Goal: Task Accomplishment & Management: Manage account settings

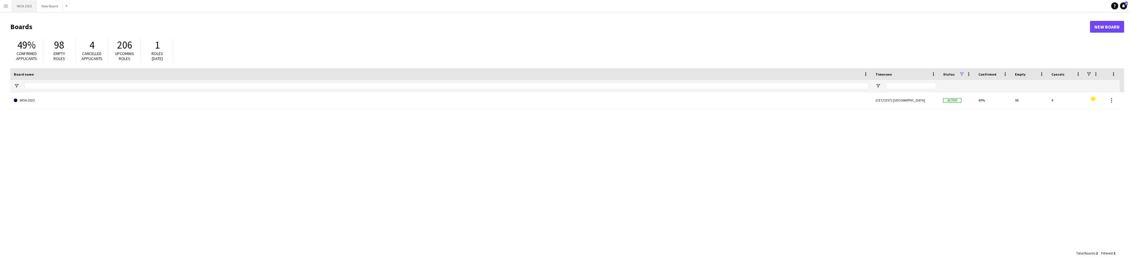
click at [21, 6] on button "WOA 2025 Close" at bounding box center [24, 5] width 25 height 11
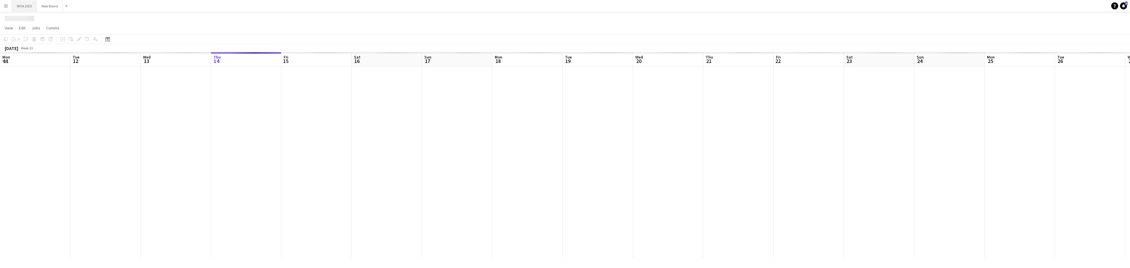
scroll to position [0, 141]
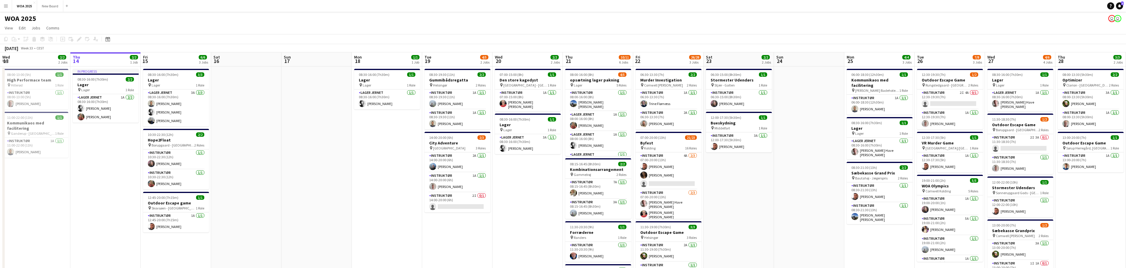
click at [5, 7] on app-icon "Menu" at bounding box center [6, 6] width 5 height 5
click at [91, 31] on link "My Workforce" at bounding box center [88, 32] width 59 height 12
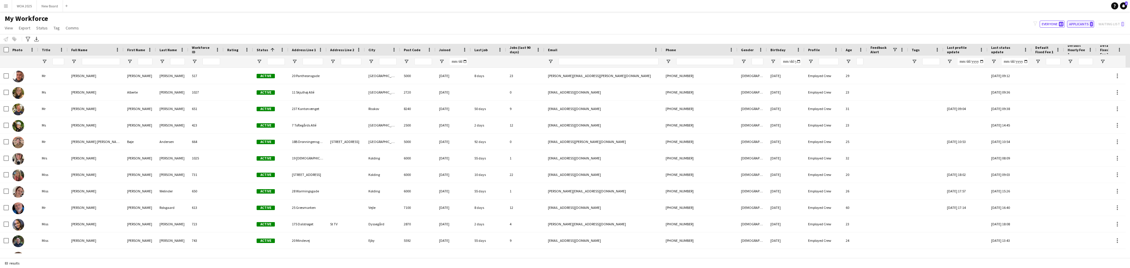
click at [1076, 23] on button "Applicants 3" at bounding box center [1080, 24] width 27 height 7
type input "**********"
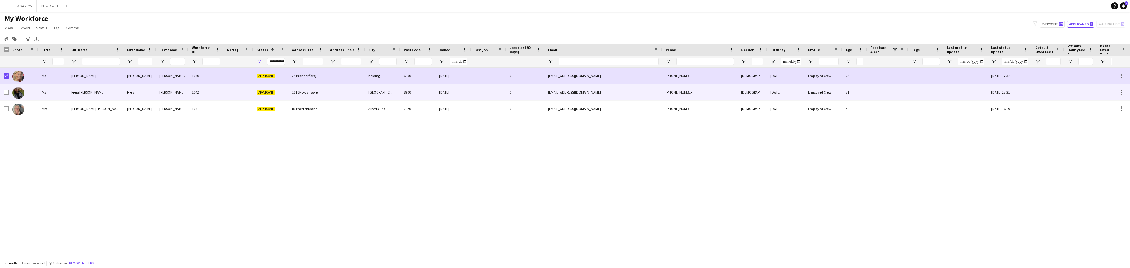
click at [7, 89] on div at bounding box center [6, 92] width 5 height 16
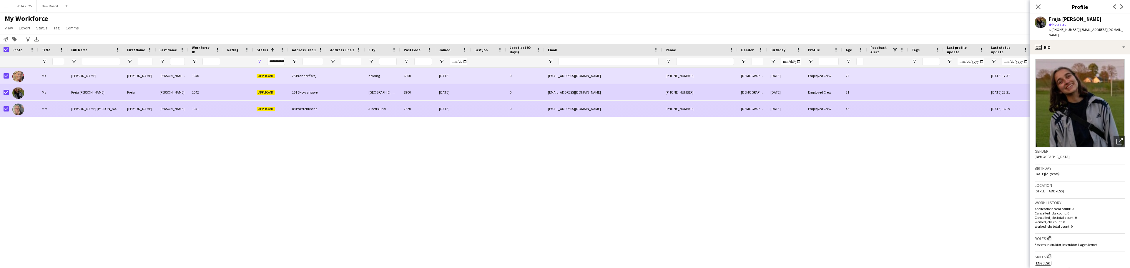
click at [20, 108] on img at bounding box center [18, 110] width 12 height 12
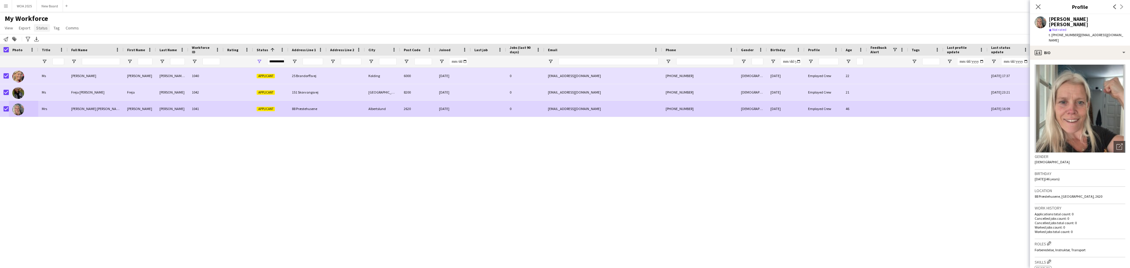
click at [41, 31] on link "Status" at bounding box center [42, 28] width 16 height 8
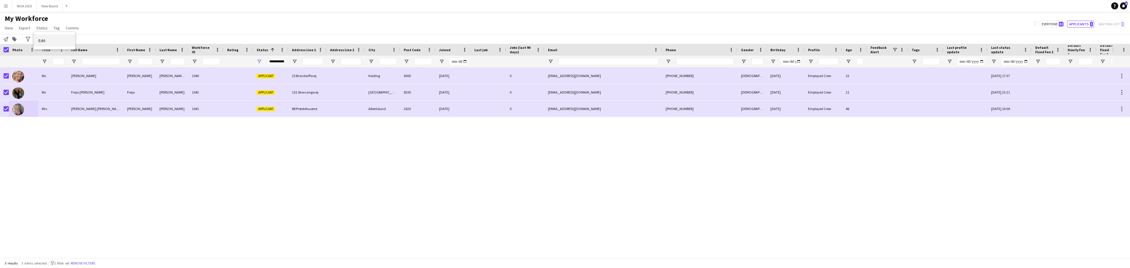
click at [40, 41] on span "Edit" at bounding box center [42, 40] width 7 height 5
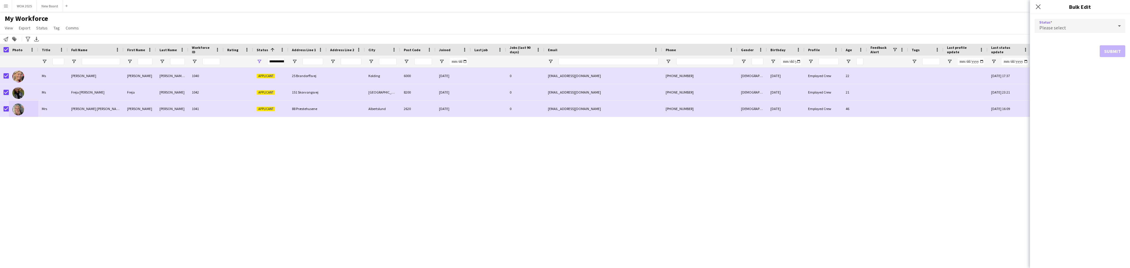
click at [1093, 31] on div "Please select" at bounding box center [1074, 26] width 79 height 14
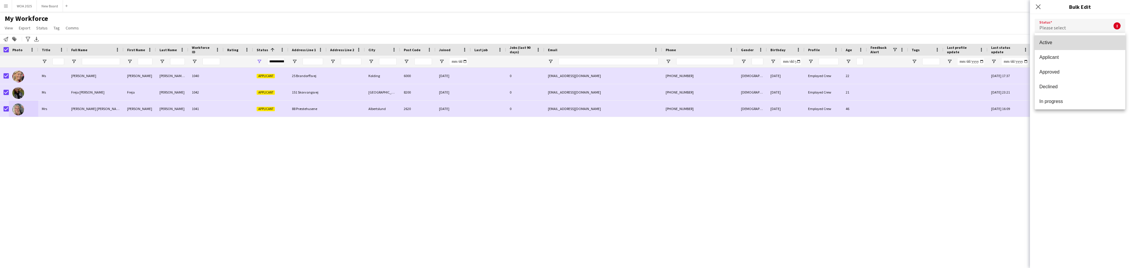
click at [1081, 43] on span "Active" at bounding box center [1079, 43] width 81 height 6
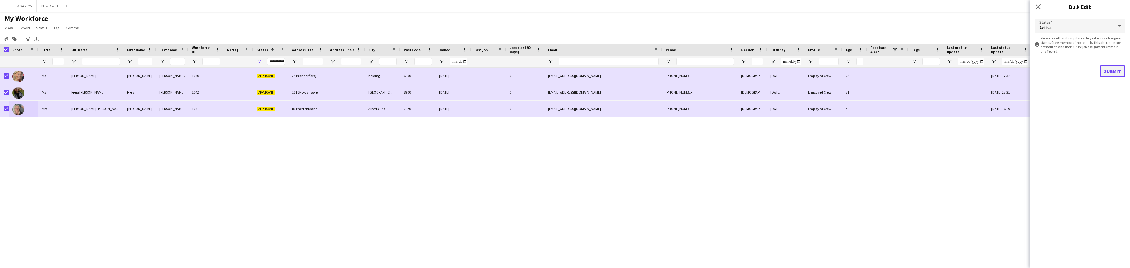
click at [1116, 73] on button "Submit" at bounding box center [1113, 71] width 26 height 12
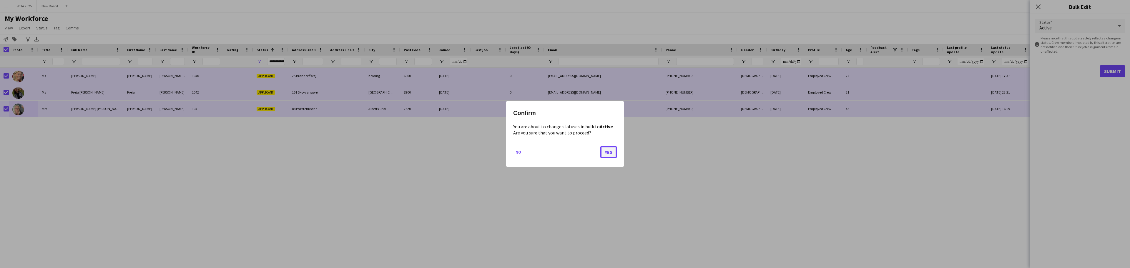
click at [612, 147] on button "Yes" at bounding box center [608, 152] width 16 height 12
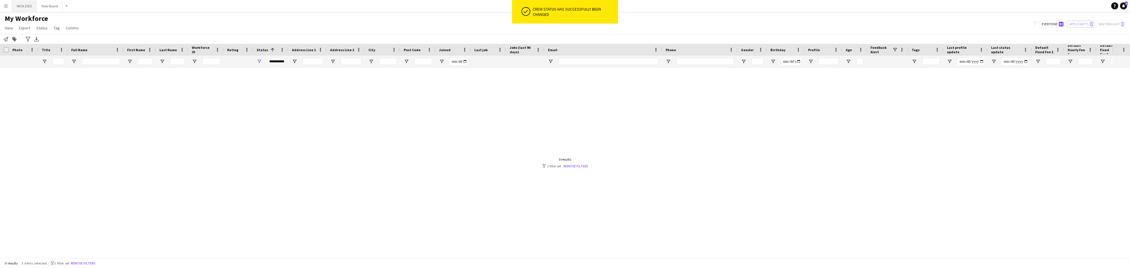
click at [24, 6] on button "WOA 2025 Close" at bounding box center [24, 5] width 25 height 11
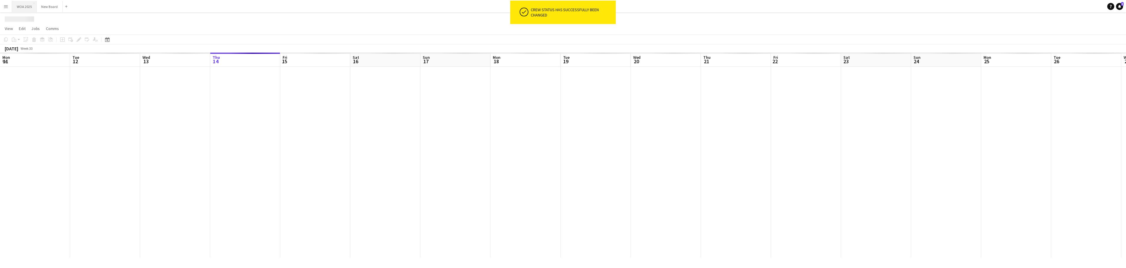
scroll to position [0, 141]
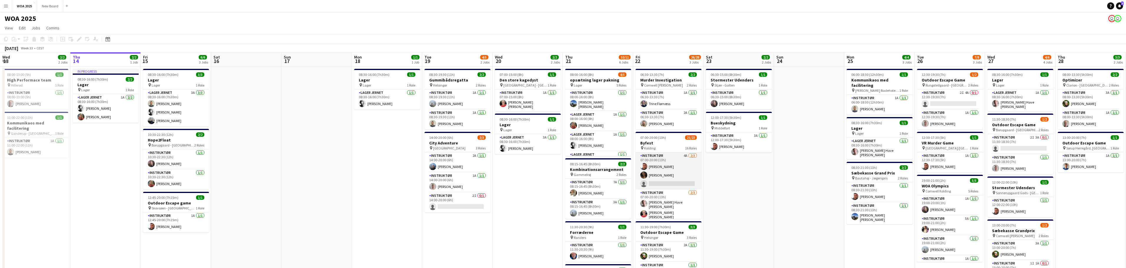
click at [680, 184] on app-card-role "Instruktør 4A [DATE] 07:00-20:00 (13h) [PERSON_NAME] [PERSON_NAME] single-neutr…" at bounding box center [668, 170] width 66 height 37
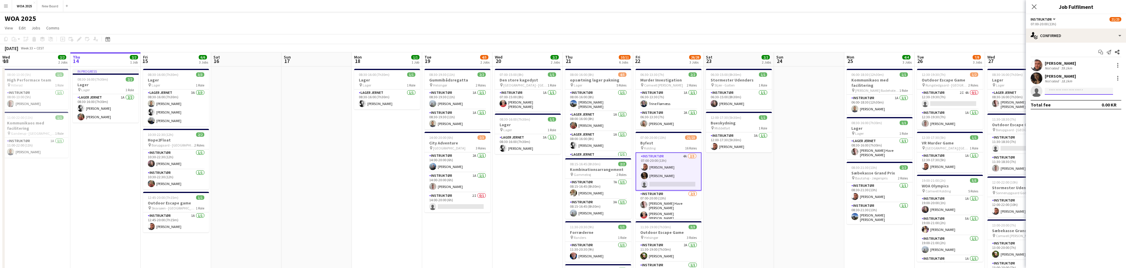
click at [1061, 92] on input at bounding box center [1078, 91] width 68 height 7
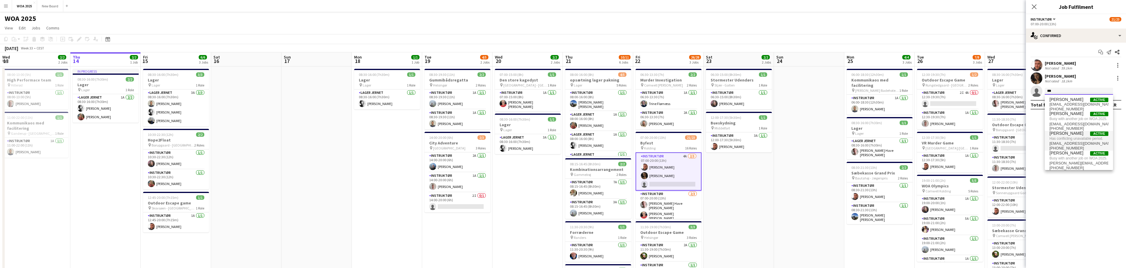
type input "***"
click at [1066, 141] on span "Has conflicting unavailable period." at bounding box center [1078, 138] width 59 height 5
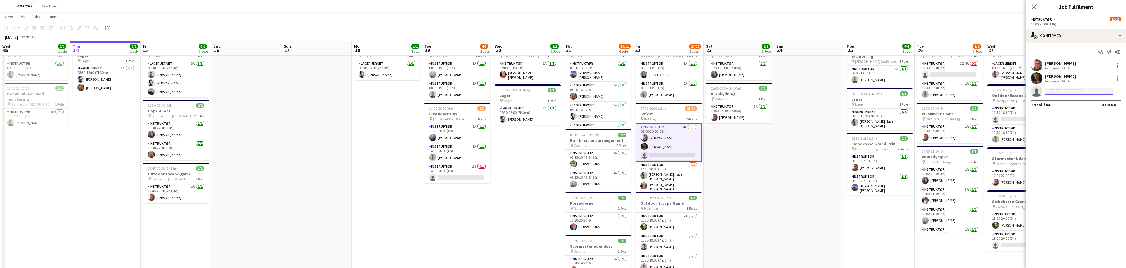
scroll to position [29, 0]
click at [992, 25] on app-toolbar "Copy Paste Paste Ctrl+V Paste with crew Ctrl+Shift+V Paste linked Job [GEOGRAPH…" at bounding box center [563, 28] width 1126 height 10
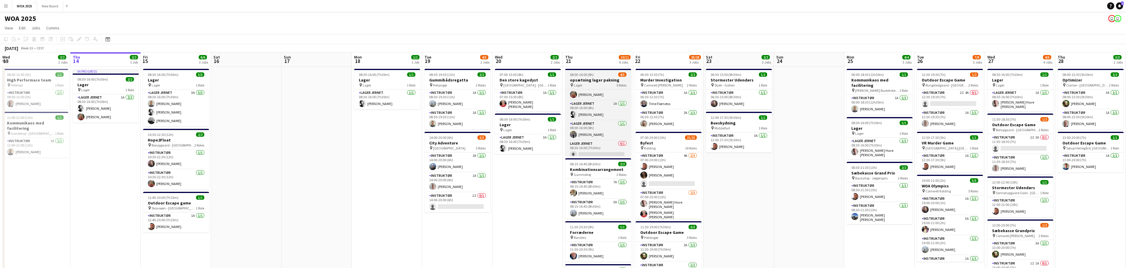
scroll to position [35, 0]
click at [607, 151] on app-card-role "Lager Jernet 0/1 08:30-16:00 (7h30m) single-neutral-actions" at bounding box center [598, 146] width 66 height 20
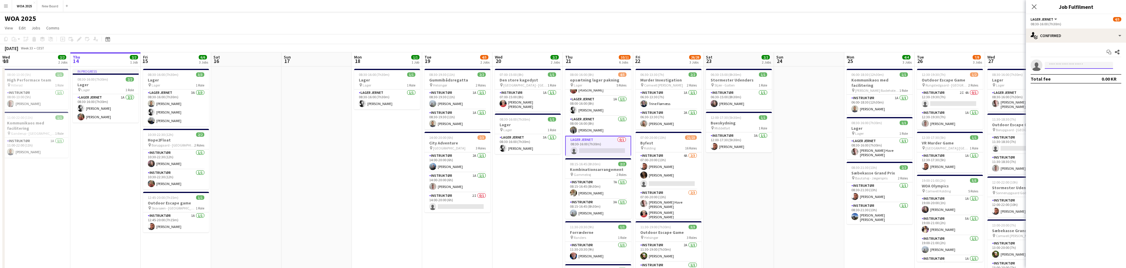
click at [1061, 65] on input at bounding box center [1078, 65] width 68 height 7
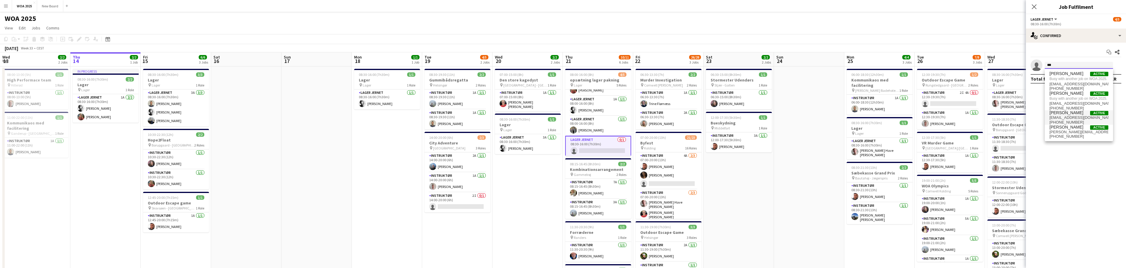
type input "***"
click at [1070, 115] on span "[PERSON_NAME]" at bounding box center [1066, 112] width 34 height 5
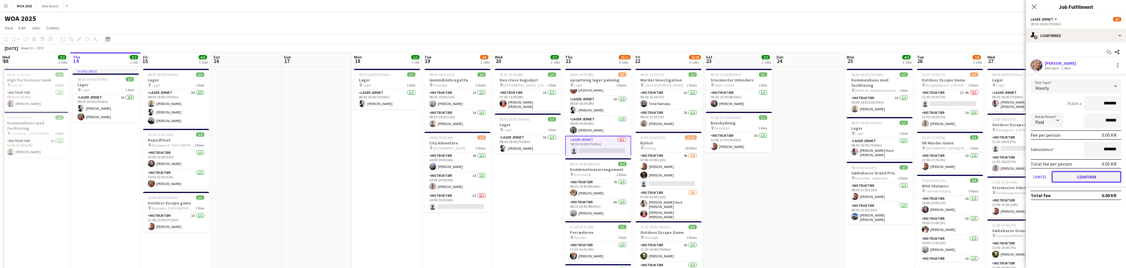
click at [1077, 176] on button "Confirm" at bounding box center [1086, 177] width 70 height 12
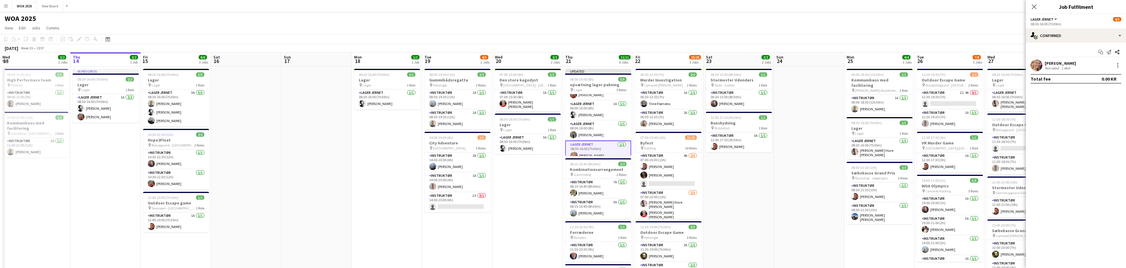
click at [872, 255] on app-date-cell "06:00-18:30 (12h30m) 1/1 Kommunikaos med facilitering pin [PERSON_NAME] Badehot…" at bounding box center [879, 259] width 70 height 384
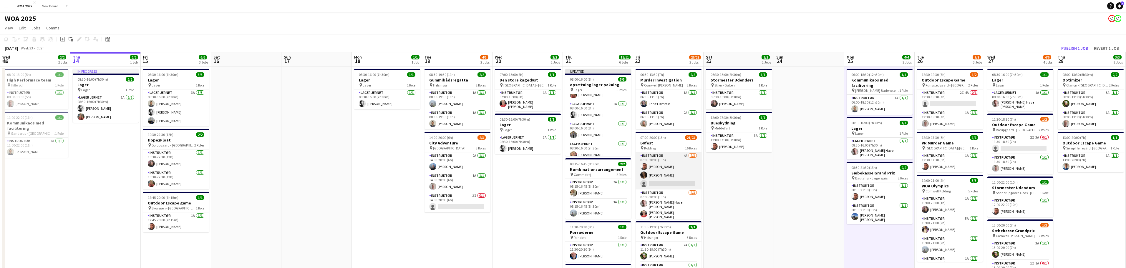
click at [663, 162] on app-card-role "Instruktør 4A [DATE] 07:00-20:00 (13h) [PERSON_NAME] [PERSON_NAME] single-neutr…" at bounding box center [668, 170] width 66 height 37
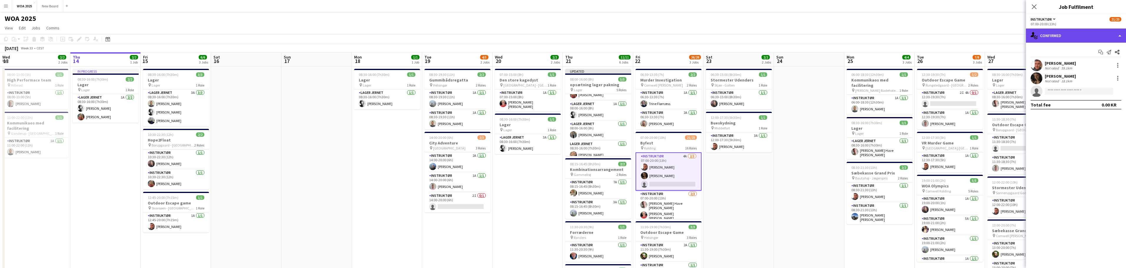
click at [1103, 35] on div "single-neutral-actions-check-2 Confirmed" at bounding box center [1076, 36] width 100 height 14
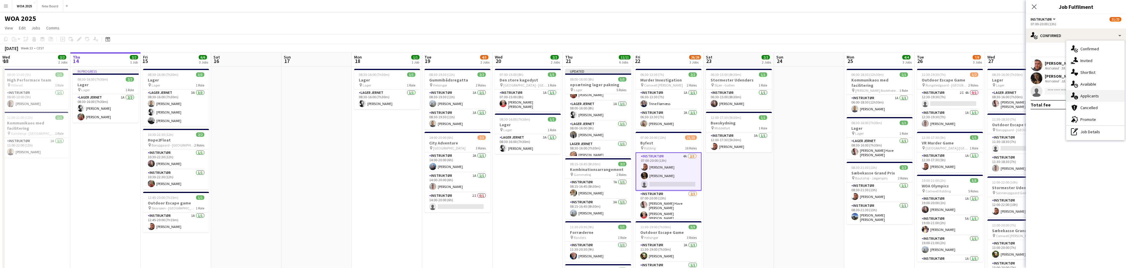
click at [1104, 97] on div "single-neutral-actions-information Applicants" at bounding box center [1095, 96] width 58 height 12
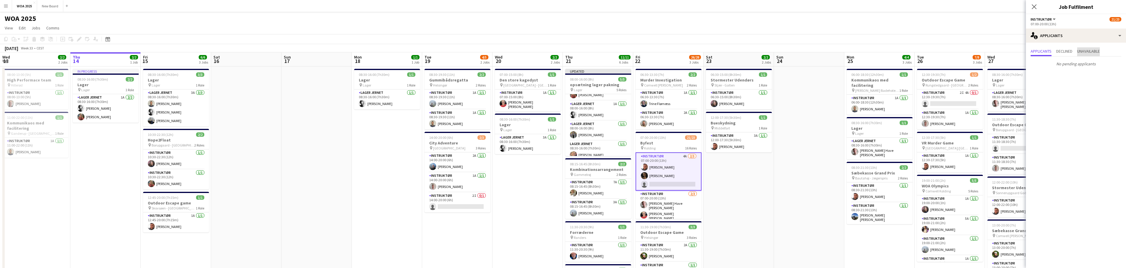
click at [1097, 53] on span "Unavailable" at bounding box center [1088, 51] width 23 height 4
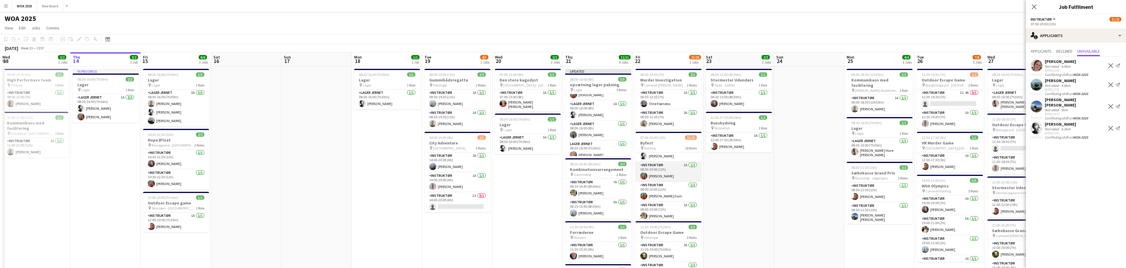
click at [673, 167] on app-card-role "Instruktør 1A [DATE] 08:00-20:00 (12h) [PERSON_NAME]" at bounding box center [668, 172] width 66 height 20
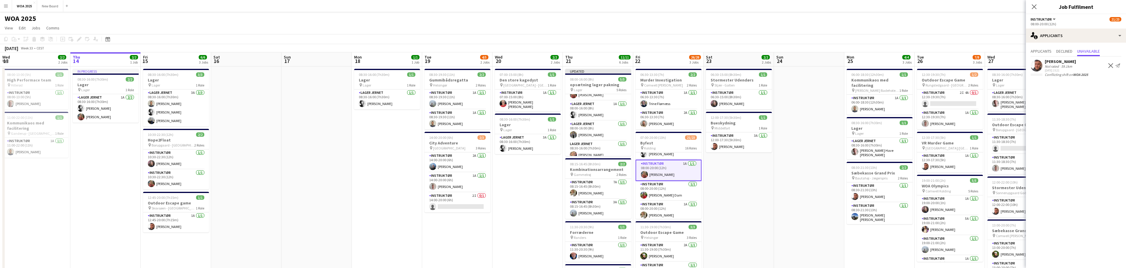
scroll to position [116, 0]
click at [669, 181] on app-card-role "Instruktør 1A [DATE] 08:00-20:00 (12h) [PERSON_NAME]" at bounding box center [668, 181] width 66 height 20
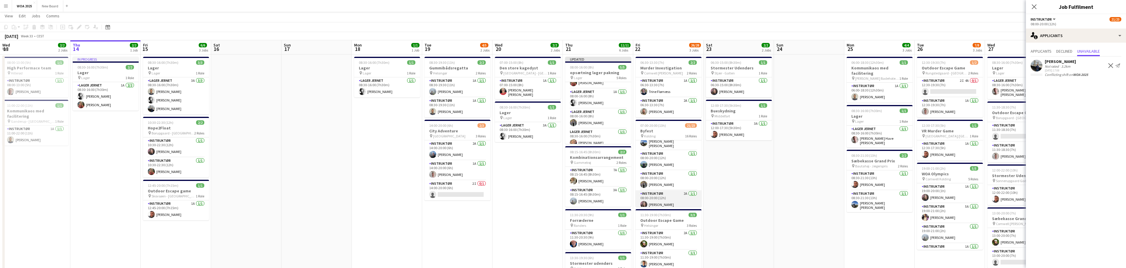
drag, startPoint x: 675, startPoint y: 203, endPoint x: 674, endPoint y: 185, distance: 17.7
click at [675, 201] on app-card-role "Instruktør 2A [DATE] 08:00-20:00 (12h) [PERSON_NAME]" at bounding box center [668, 200] width 66 height 20
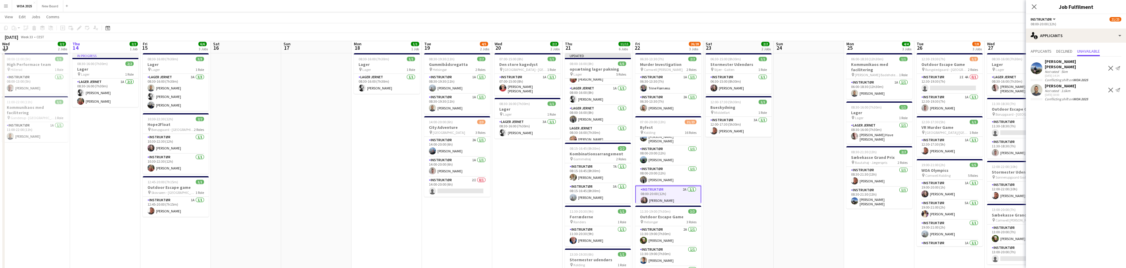
scroll to position [0, 0]
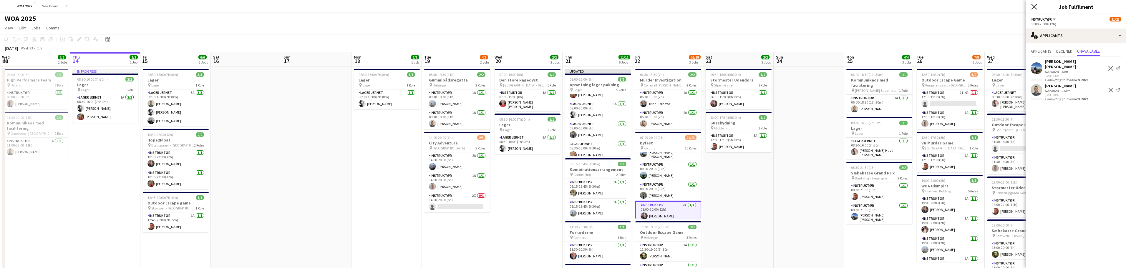
click at [1036, 5] on div "Close pop-in" at bounding box center [1034, 7] width 16 height 14
click at [1036, 5] on icon at bounding box center [1034, 7] width 6 height 6
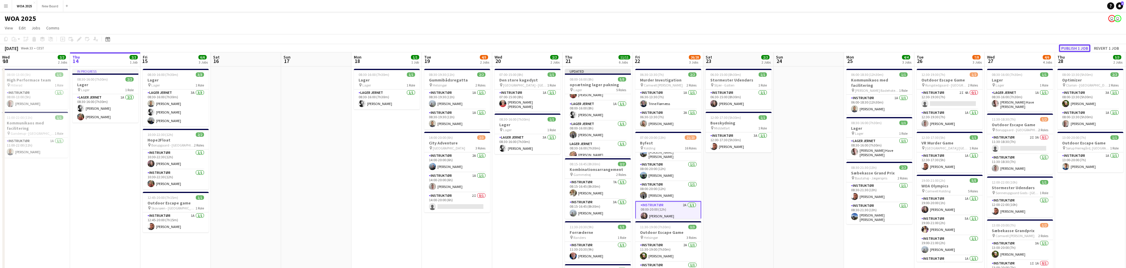
click at [1077, 48] on button "Publish 1 job" at bounding box center [1074, 48] width 31 height 8
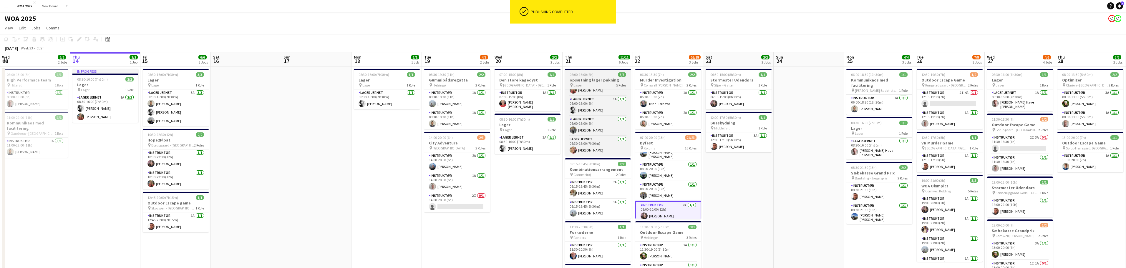
click at [591, 82] on h3 "opsætning lager pakning" at bounding box center [598, 79] width 66 height 5
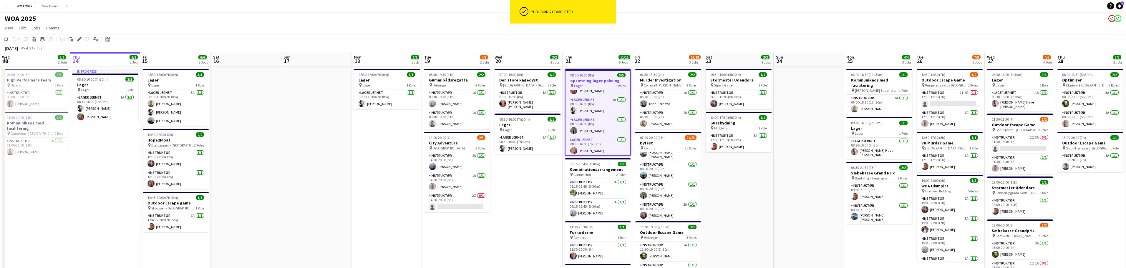
scroll to position [315, 0]
click at [3, 40] on div "Copy" at bounding box center [5, 39] width 7 height 7
click at [533, 169] on app-date-cell "07:00-15:00 (8h) 1/1 Den store kagedyst pin Højbjerg - [GEOGRAPHIC_DATA] 1 Role…" at bounding box center [527, 259] width 70 height 384
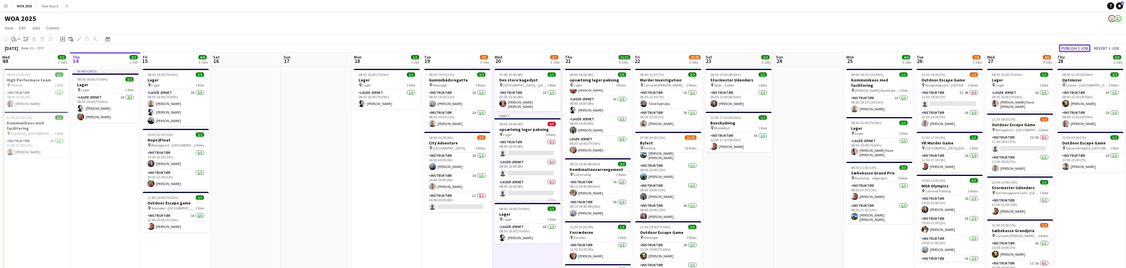
click at [1082, 48] on button "Publish 1 job" at bounding box center [1074, 48] width 31 height 8
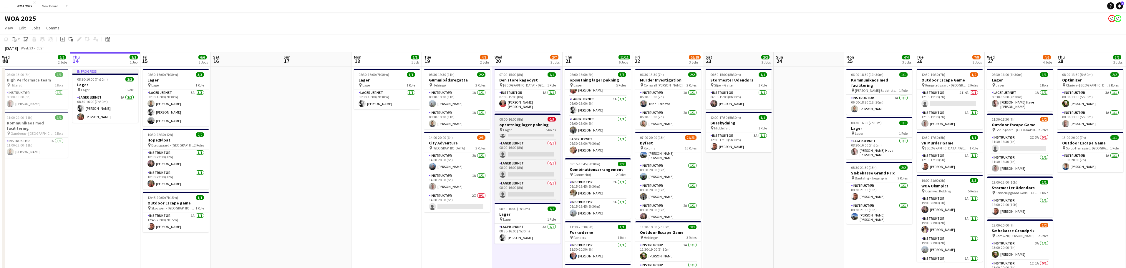
scroll to position [0, 0]
click at [523, 122] on h3 "opsætning lager pakning" at bounding box center [527, 124] width 66 height 5
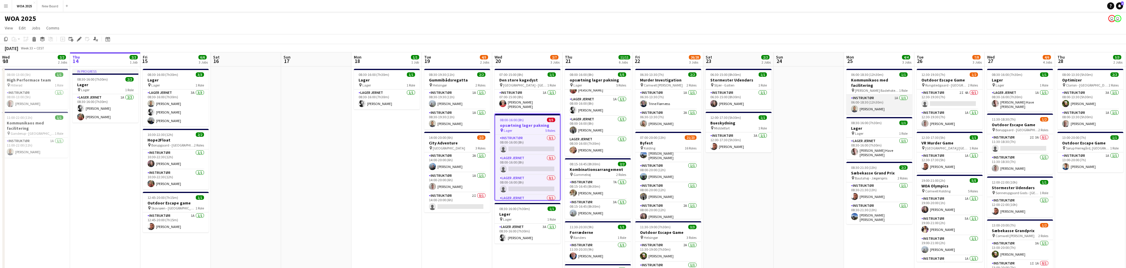
click at [886, 95] on app-card-role "Instruktør 1A [DATE] 06:00-18:30 (12h30m) [PERSON_NAME]" at bounding box center [879, 105] width 66 height 20
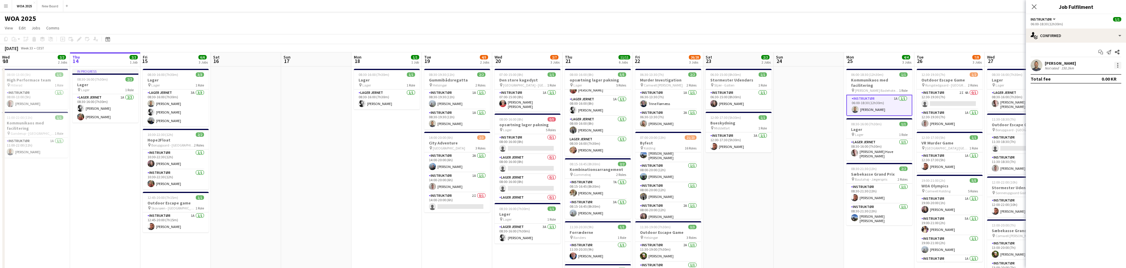
click at [1118, 67] on div at bounding box center [1117, 67] width 1 height 1
click at [1112, 148] on span "Set as supervisor" at bounding box center [1098, 146] width 36 height 5
click at [1034, 5] on icon "Close pop-in" at bounding box center [1034, 7] width 6 height 6
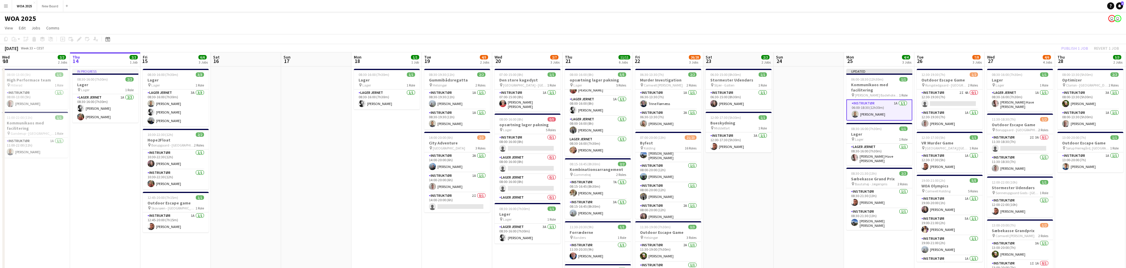
click at [1078, 49] on div "Publish 1 job Revert 1 job" at bounding box center [1090, 48] width 72 height 8
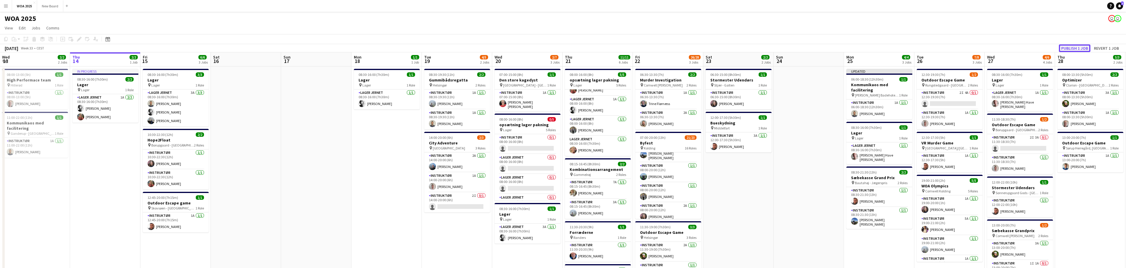
click at [1078, 49] on button "Publish 1 job" at bounding box center [1074, 48] width 31 height 8
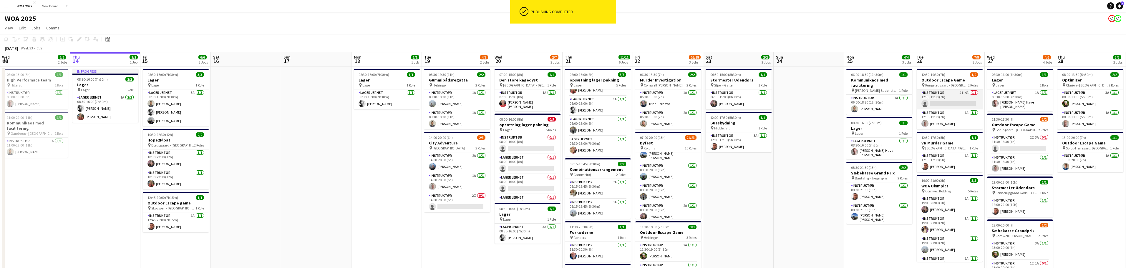
click at [959, 98] on app-card-role "Instruktør 2I 4A 0/1 12:30-19:30 (7h) single-neutral-actions" at bounding box center [949, 99] width 66 height 20
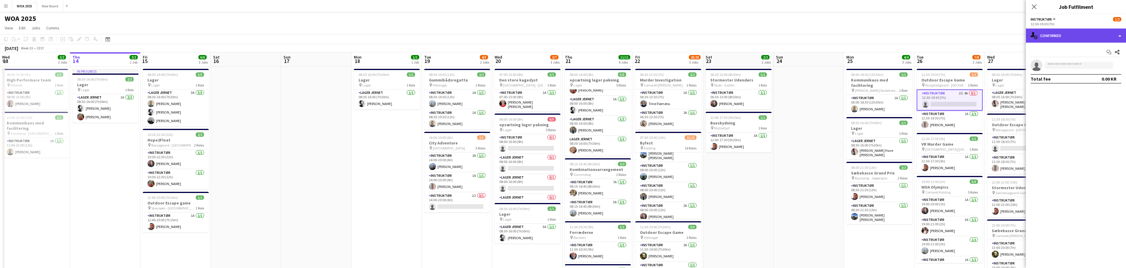
click at [1102, 38] on div "single-neutral-actions-check-2 Confirmed" at bounding box center [1076, 36] width 100 height 14
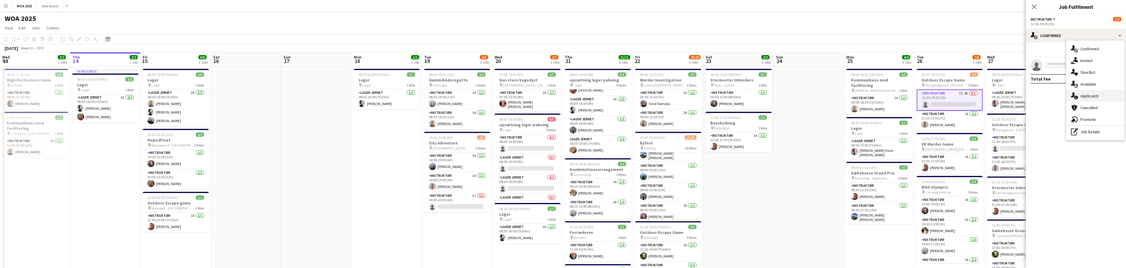
click at [1120, 95] on div "single-neutral-actions-information Applicants" at bounding box center [1095, 96] width 58 height 12
click at [953, 101] on app-card-role "Instruktør 2I 4A 0/1 12:30-19:30 (7h) single-neutral-actions" at bounding box center [949, 99] width 66 height 21
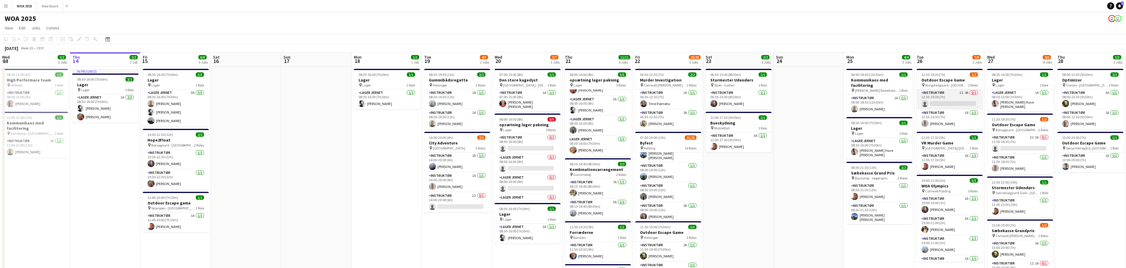
click at [953, 101] on app-card-role "Instruktør 2I 4A 0/1 12:30-19:30 (7h) single-neutral-actions" at bounding box center [949, 99] width 66 height 20
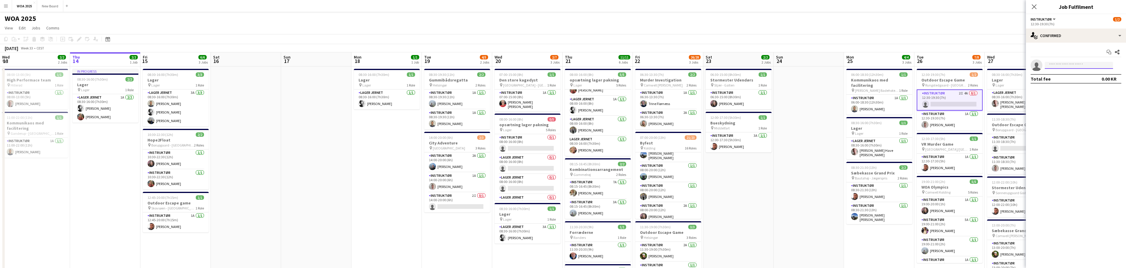
click at [1104, 66] on input at bounding box center [1078, 65] width 68 height 7
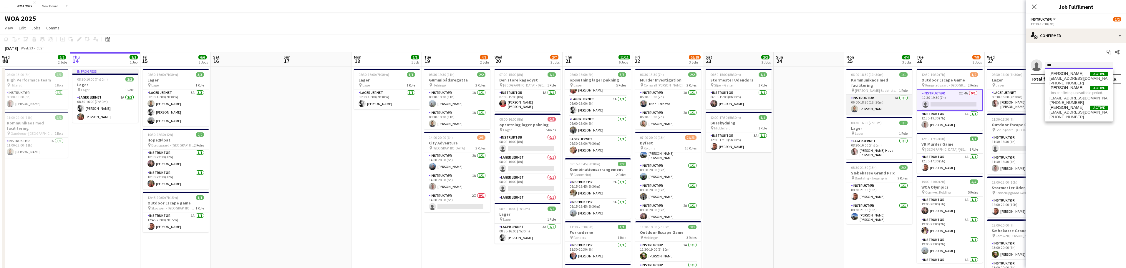
type input "***"
click at [892, 96] on app-card-role "Instruktør 1A [DATE] 06:00-18:30 (12h30m) [PERSON_NAME]" at bounding box center [879, 105] width 66 height 20
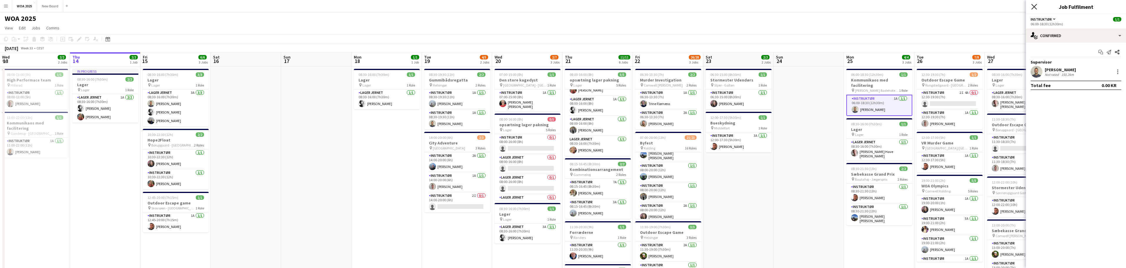
click at [1034, 6] on icon at bounding box center [1034, 7] width 6 height 6
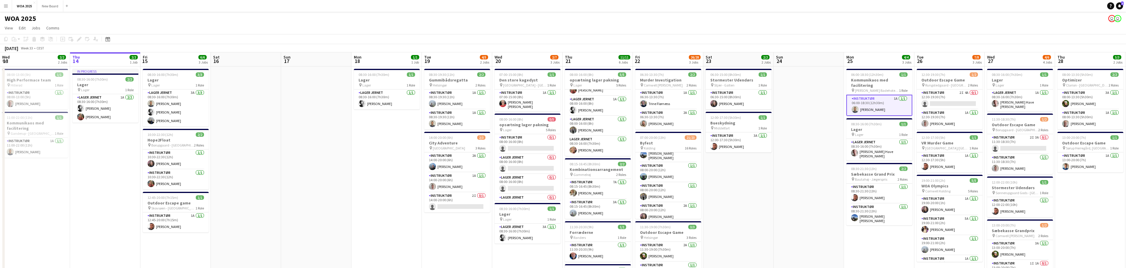
click at [889, 105] on app-card-role "Instruktør 1A [DATE] 06:00-18:30 (12h30m) [PERSON_NAME]" at bounding box center [879, 105] width 66 height 21
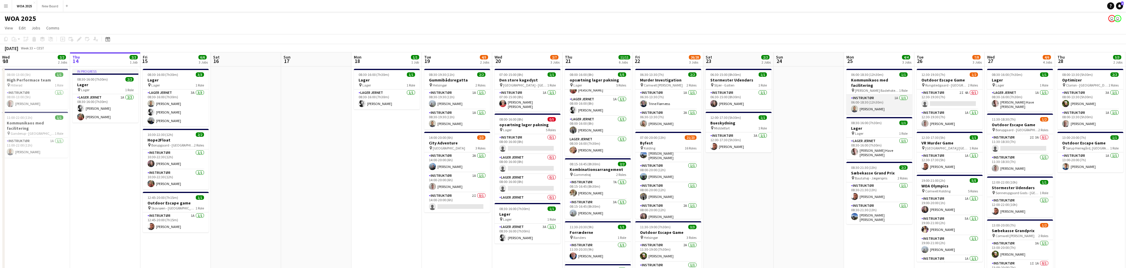
click at [889, 105] on app-card-role "Instruktør 1A [DATE] 06:00-18:30 (12h30m) [PERSON_NAME]" at bounding box center [879, 105] width 66 height 20
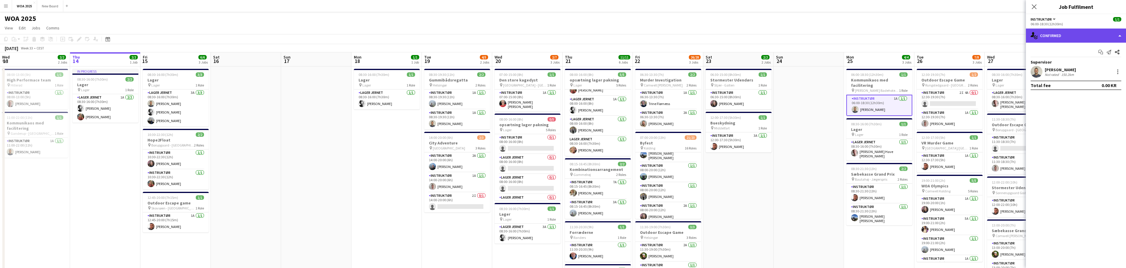
click at [1121, 37] on div "single-neutral-actions-check-2 Confirmed" at bounding box center [1076, 36] width 100 height 14
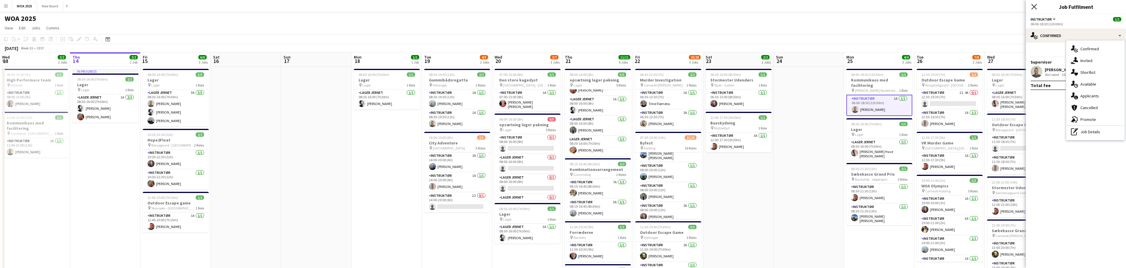
click at [1034, 6] on icon at bounding box center [1034, 7] width 6 height 6
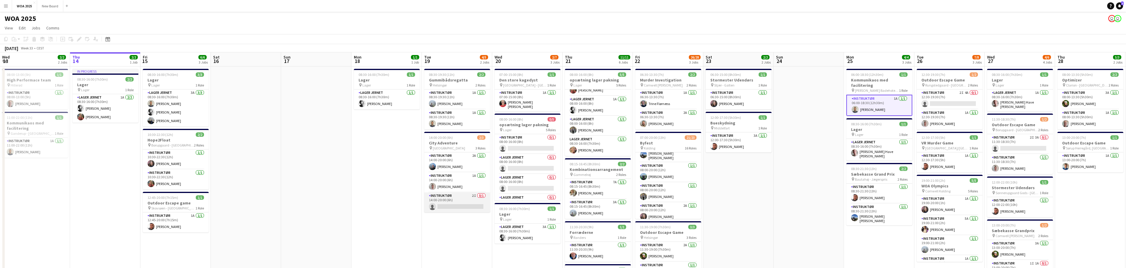
click at [456, 203] on app-card-role "Instruktør 2I 0/1 14:00-20:00 (6h) single-neutral-actions" at bounding box center [457, 202] width 66 height 20
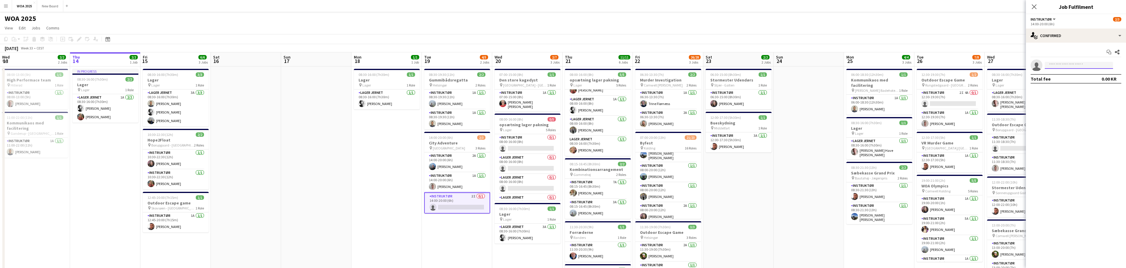
click at [1090, 64] on input at bounding box center [1078, 65] width 68 height 7
type input "*****"
click at [1077, 77] on span "[EMAIL_ADDRESS][DOMAIN_NAME]" at bounding box center [1078, 78] width 59 height 5
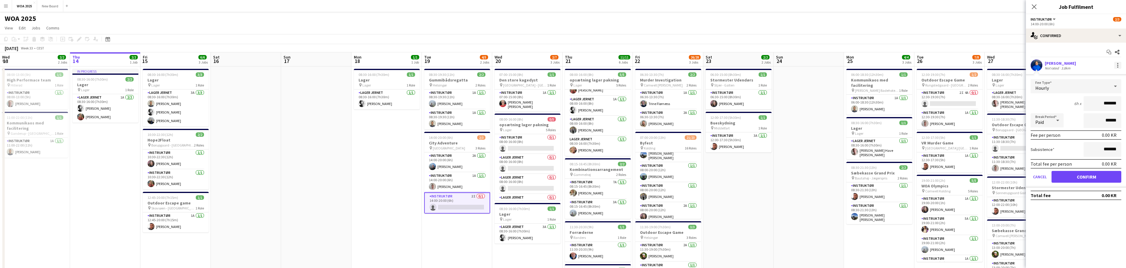
click at [1116, 66] on div at bounding box center [1117, 65] width 7 height 7
click at [1032, 6] on div at bounding box center [563, 134] width 1126 height 268
click at [1032, 6] on icon "Close pop-in" at bounding box center [1034, 6] width 5 height 5
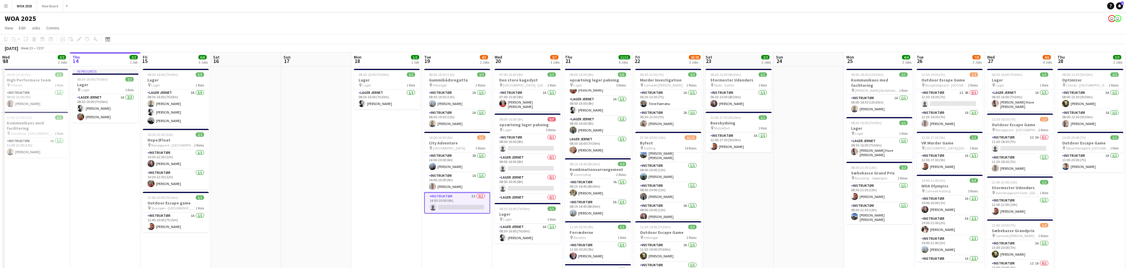
click at [452, 201] on app-card-role "Instruktør 2I 0/1 14:00-20:00 (6h) single-neutral-actions" at bounding box center [457, 202] width 66 height 21
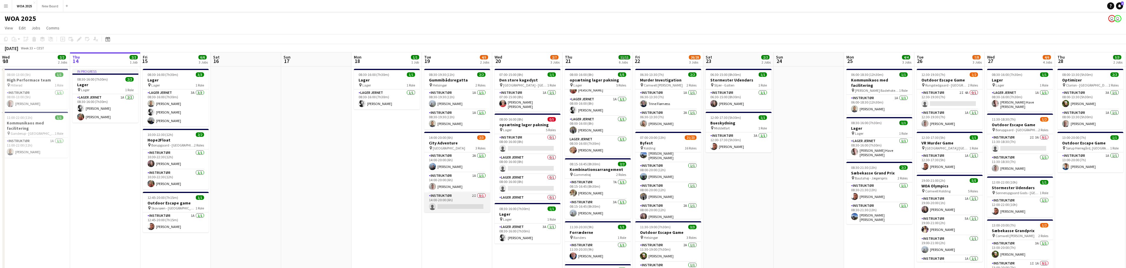
click at [452, 201] on app-card-role "Instruktør 2I 0/1 14:00-20:00 (6h) single-neutral-actions" at bounding box center [457, 202] width 66 height 20
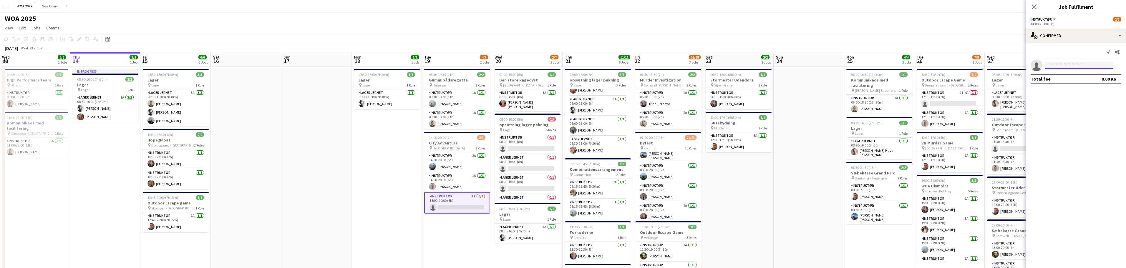
click at [1059, 63] on input at bounding box center [1078, 65] width 68 height 7
click at [1077, 39] on div "single-neutral-actions-check-2 Confirmed" at bounding box center [1076, 36] width 100 height 14
click at [1107, 62] on div "single-neutral-actions-share-1 Invited" at bounding box center [1095, 61] width 58 height 12
click at [1077, 81] on input "text" at bounding box center [1075, 78] width 91 height 15
type input "****"
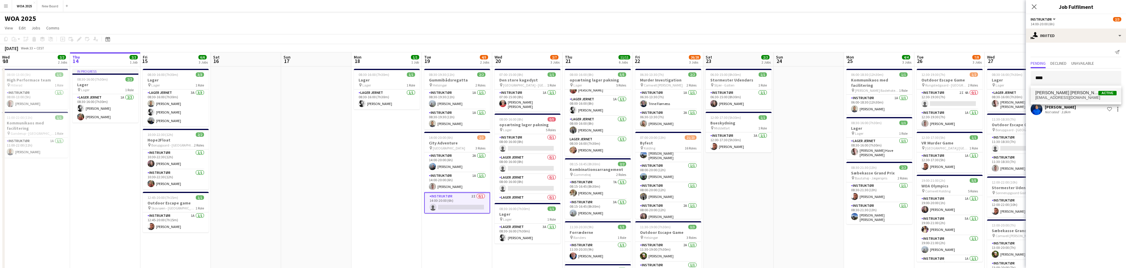
click at [1062, 92] on span "[PERSON_NAME] [PERSON_NAME]" at bounding box center [1066, 92] width 63 height 5
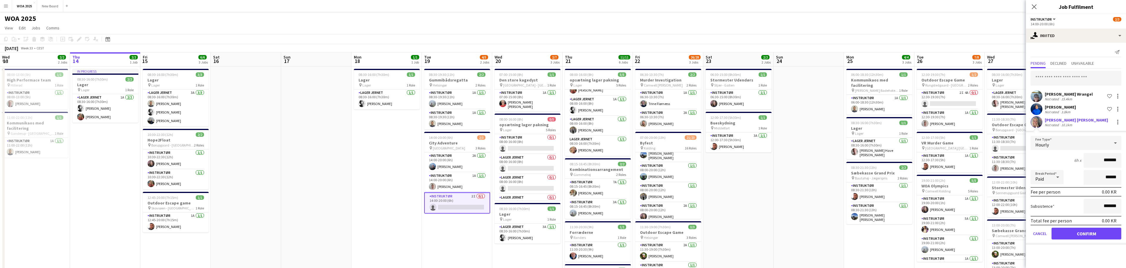
click at [1090, 227] on form "Fee Type Hourly 6h x ******* Break Period Paid ****** Fee per person 0.00 KR Su…" at bounding box center [1076, 190] width 100 height 109
click at [1091, 232] on button "Confirm" at bounding box center [1086, 234] width 70 height 12
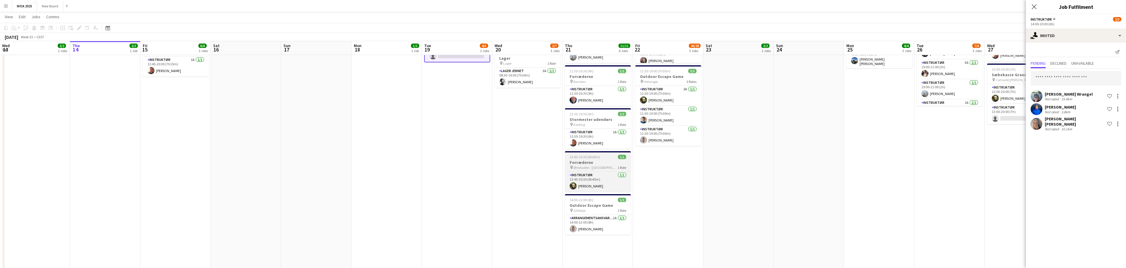
scroll to position [155, 0]
click at [603, 163] on h3 "Forræderne" at bounding box center [598, 162] width 66 height 5
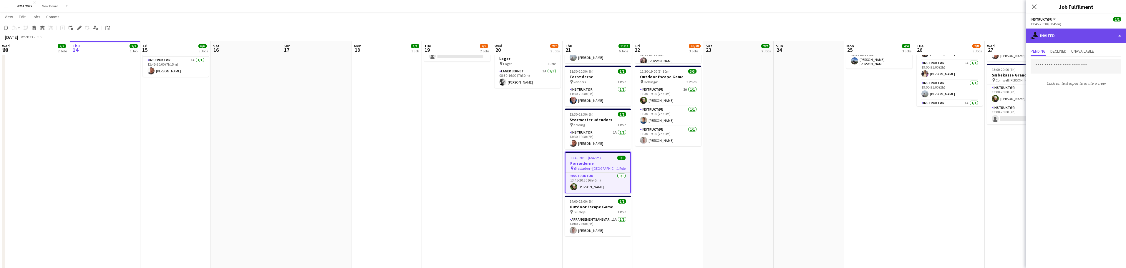
click at [1065, 37] on div "single-neutral-actions-share-1 Invited" at bounding box center [1076, 36] width 100 height 14
drag, startPoint x: 1071, startPoint y: 33, endPoint x: 1078, endPoint y: 34, distance: 6.5
click at [1072, 33] on div "single-neutral-actions-share-1 Invited" at bounding box center [1076, 36] width 100 height 14
click at [1123, 31] on div "single-neutral-actions-share-1 Invited" at bounding box center [1076, 36] width 100 height 14
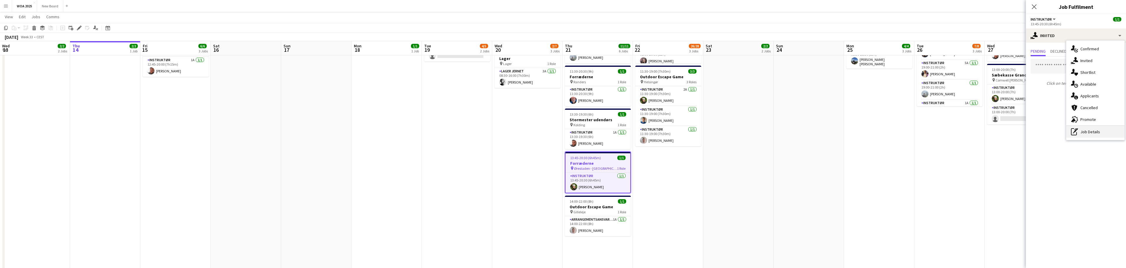
click at [1115, 132] on div "pen-write Job Details" at bounding box center [1095, 132] width 58 height 12
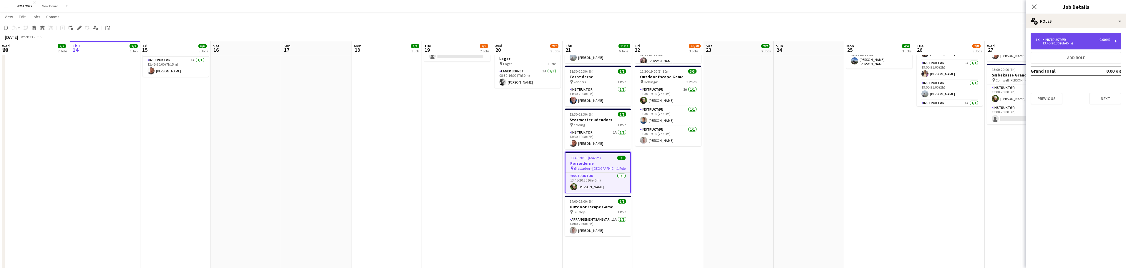
click at [1106, 42] on div "13:45-20:30 (6h45m)" at bounding box center [1072, 43] width 75 height 3
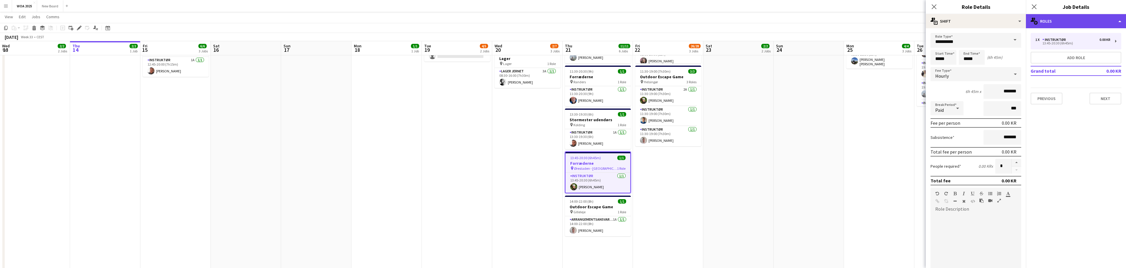
click at [1110, 24] on div "multiple-users-add Roles" at bounding box center [1076, 21] width 100 height 14
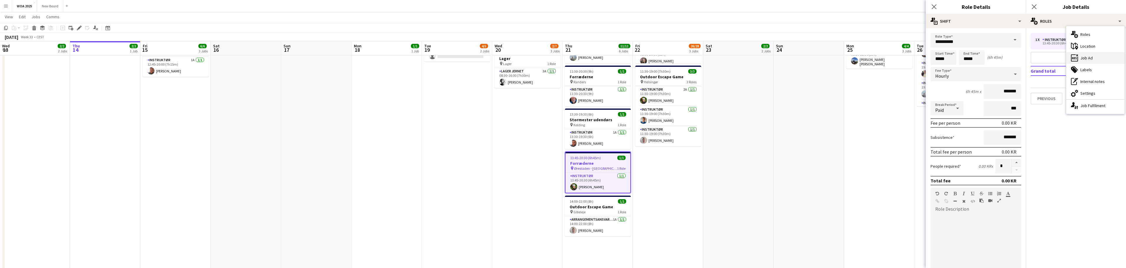
click at [1109, 60] on div "ads-window Job Ad" at bounding box center [1095, 58] width 58 height 12
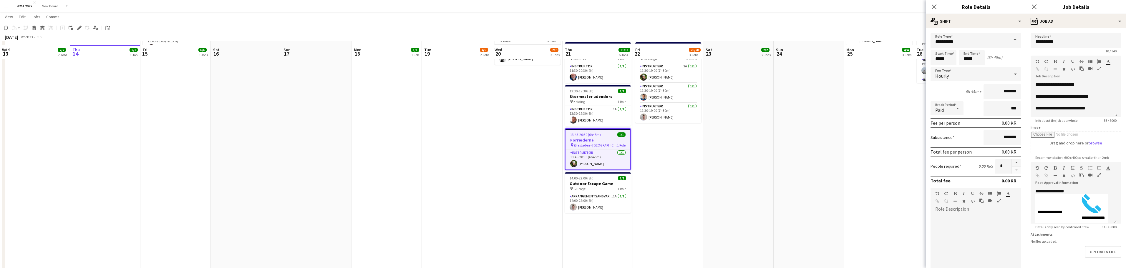
scroll to position [182, 0]
